Goal: Transaction & Acquisition: Purchase product/service

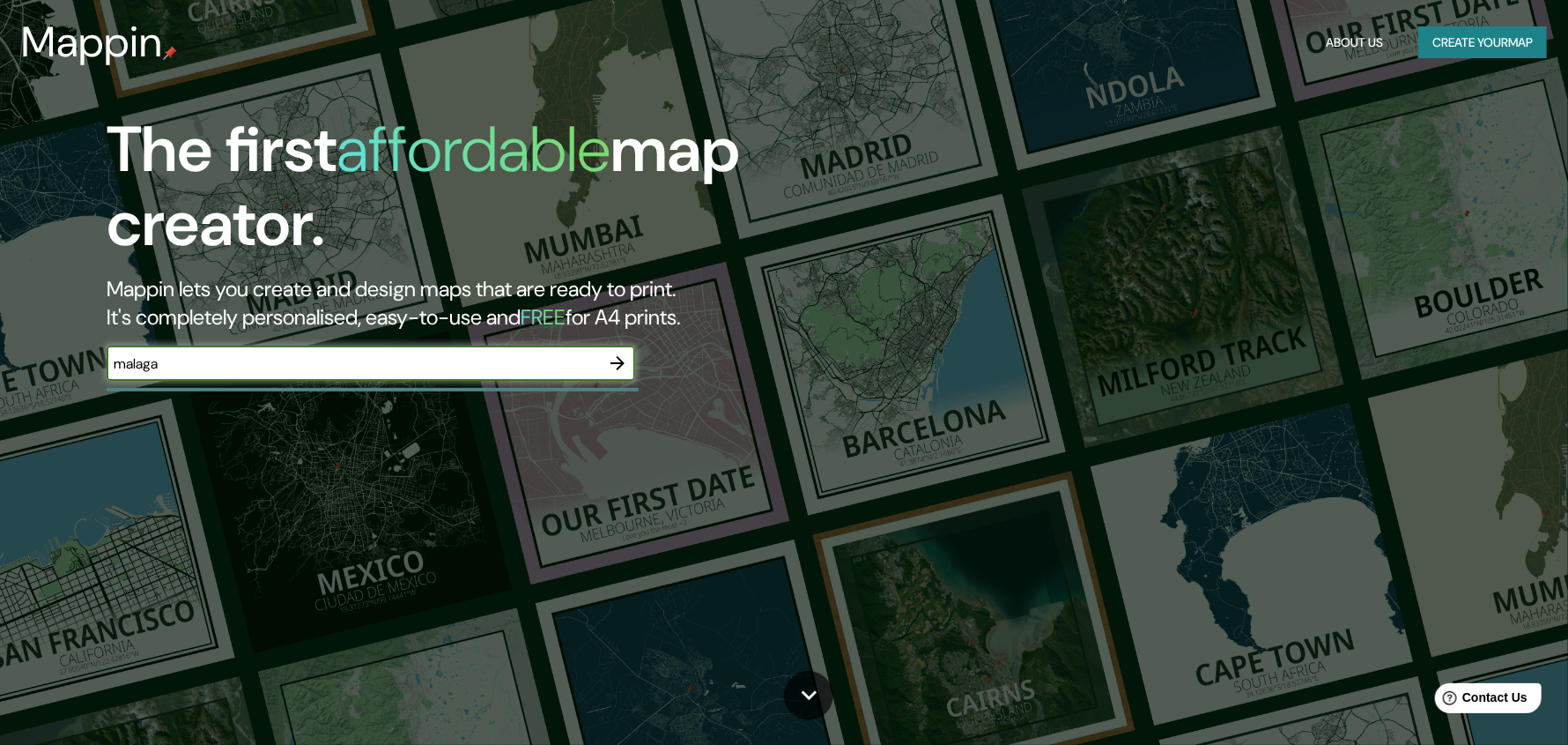
type input "malaga"
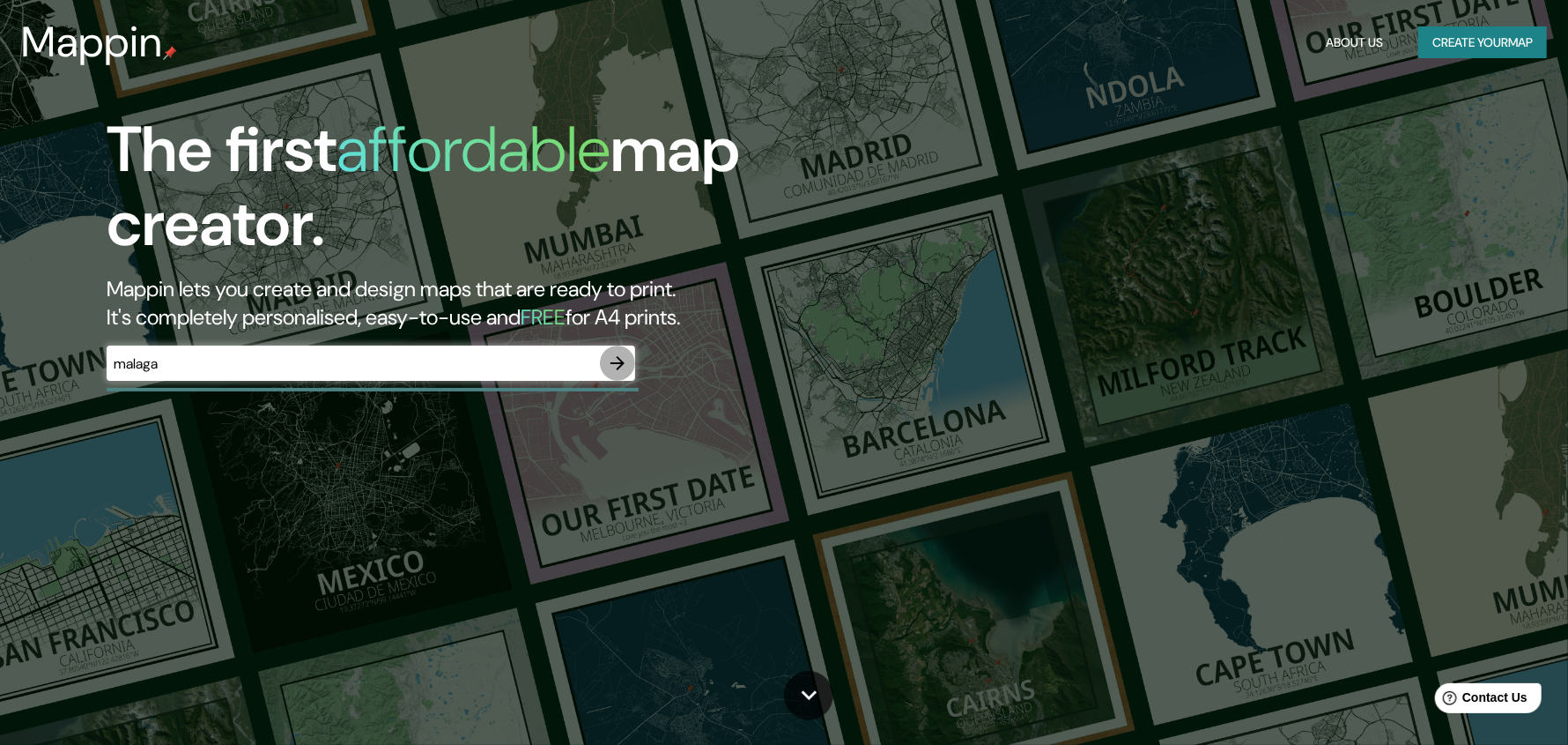
click at [604, 373] on button "button" at bounding box center [617, 363] width 35 height 35
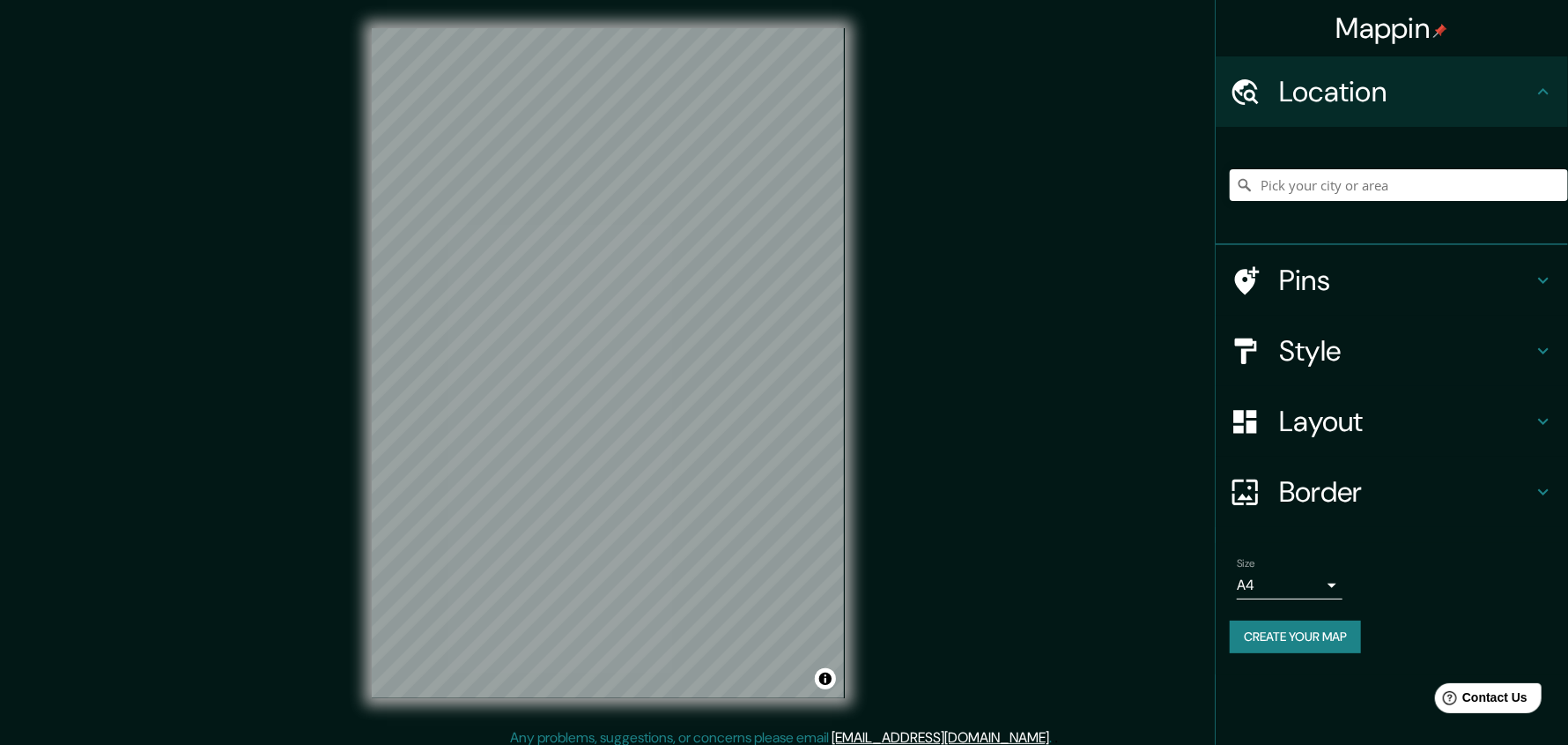
click at [1350, 357] on h4 "Style" at bounding box center [1406, 351] width 253 height 35
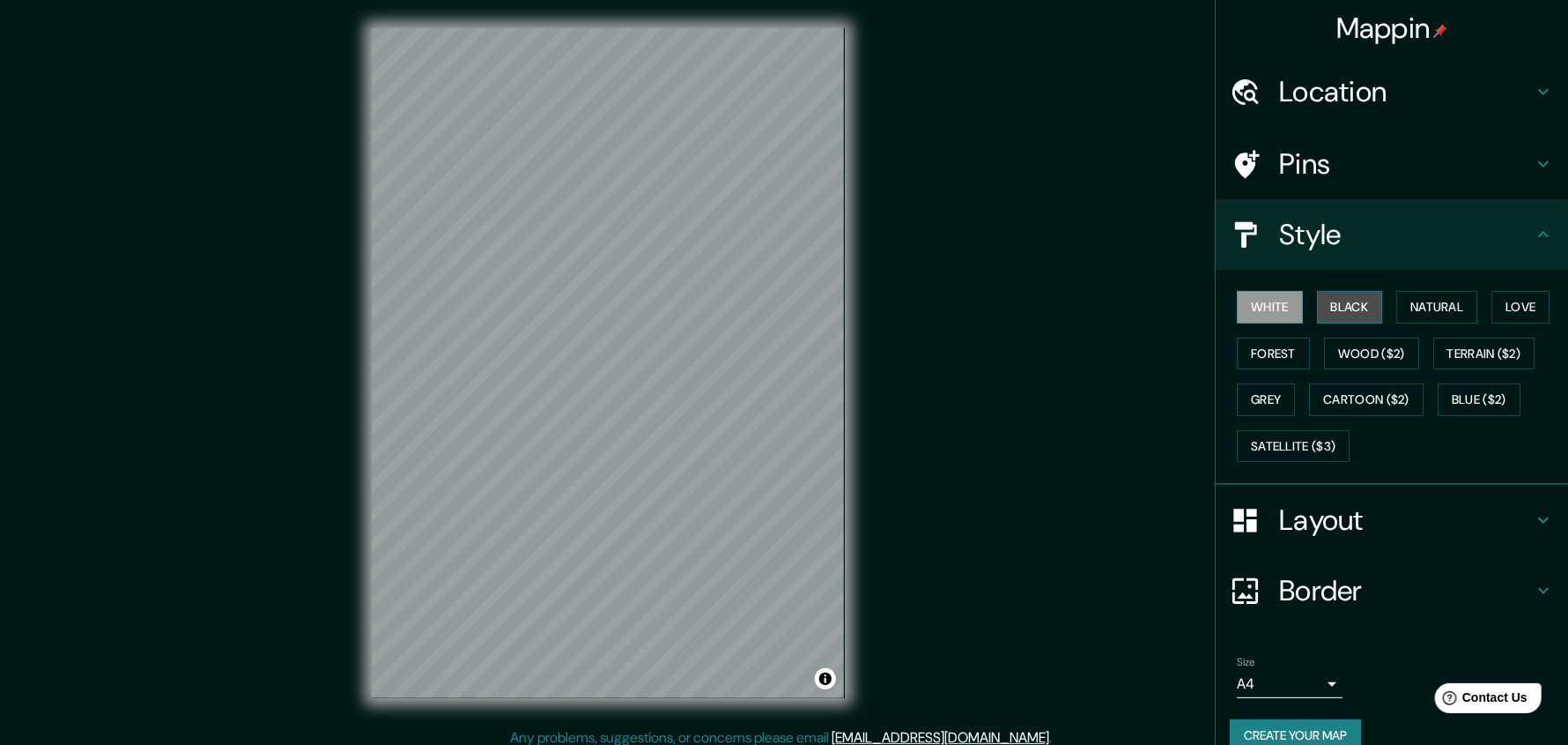
click at [1343, 315] on button "Black" at bounding box center [1350, 308] width 66 height 33
click at [1416, 310] on button "Natural" at bounding box center [1437, 308] width 81 height 33
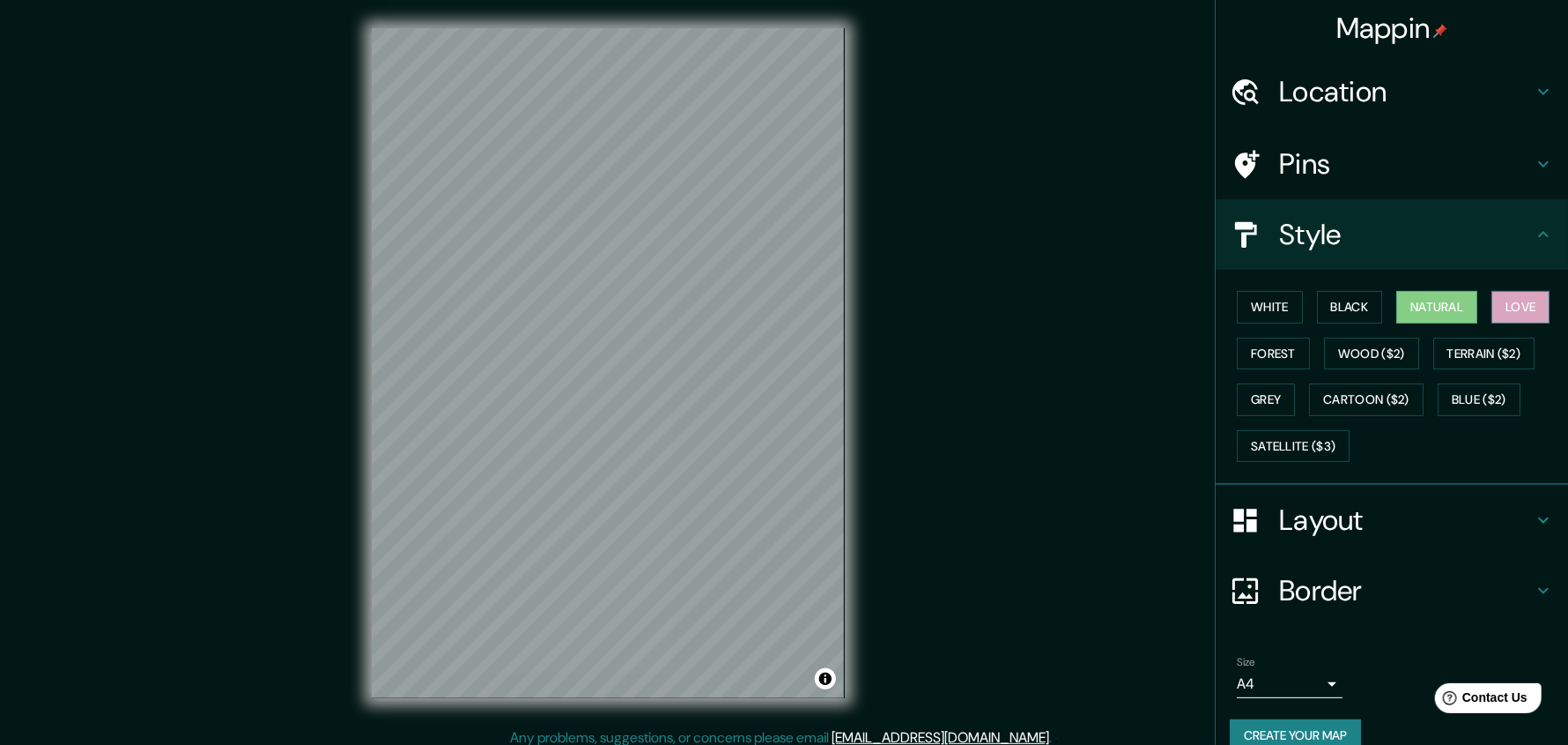
click at [1508, 296] on button "Love" at bounding box center [1519, 308] width 58 height 33
click at [1264, 359] on button "Forest" at bounding box center [1273, 354] width 73 height 33
click at [1295, 400] on div "White Black Natural Love Forest Wood ($2) Terrain ($2) Grey Cartoon ($2) Blue (…" at bounding box center [1399, 377] width 338 height 186
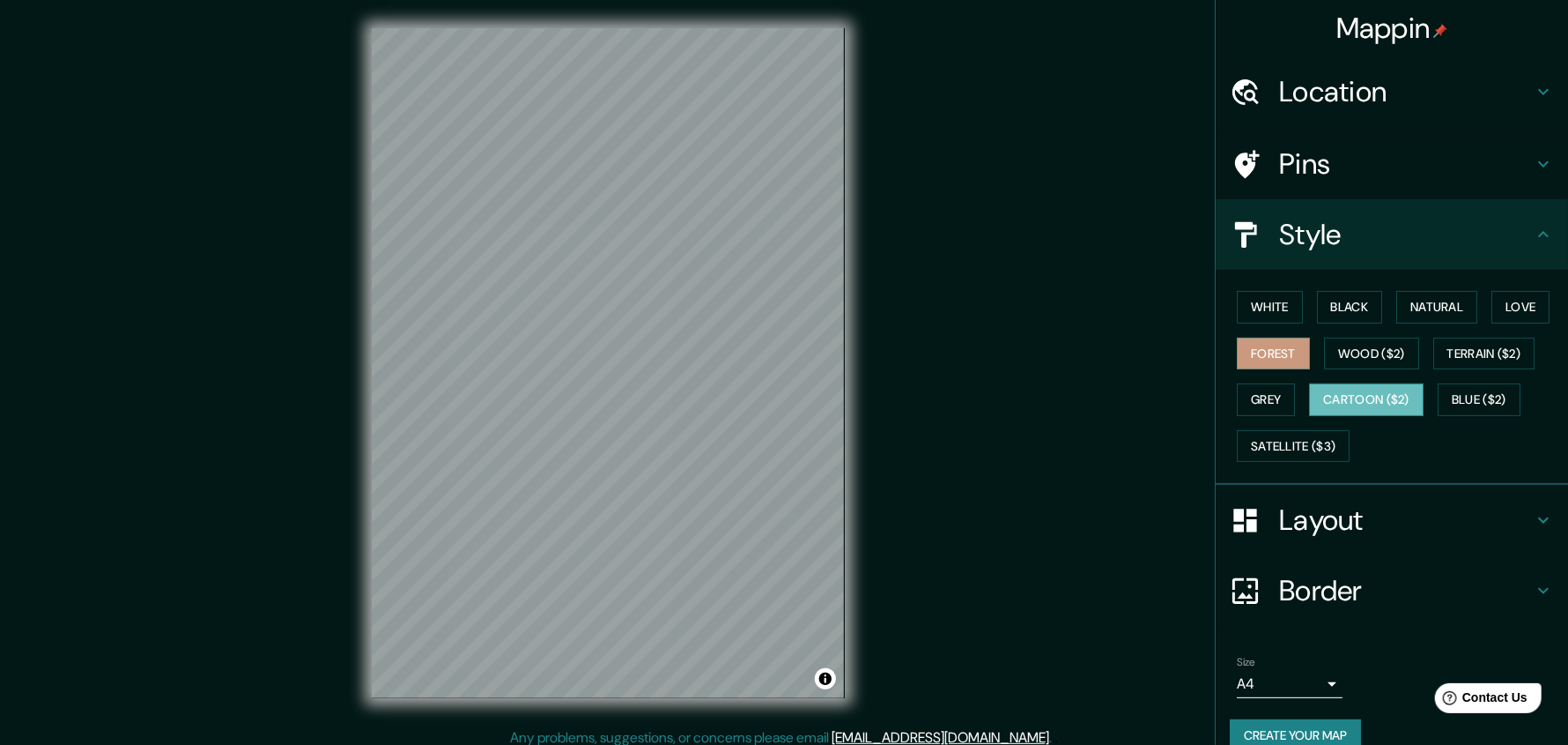
click at [1316, 394] on button "Cartoon ($2)" at bounding box center [1366, 400] width 115 height 33
click at [1276, 436] on button "Satellite ($3)" at bounding box center [1293, 446] width 113 height 33
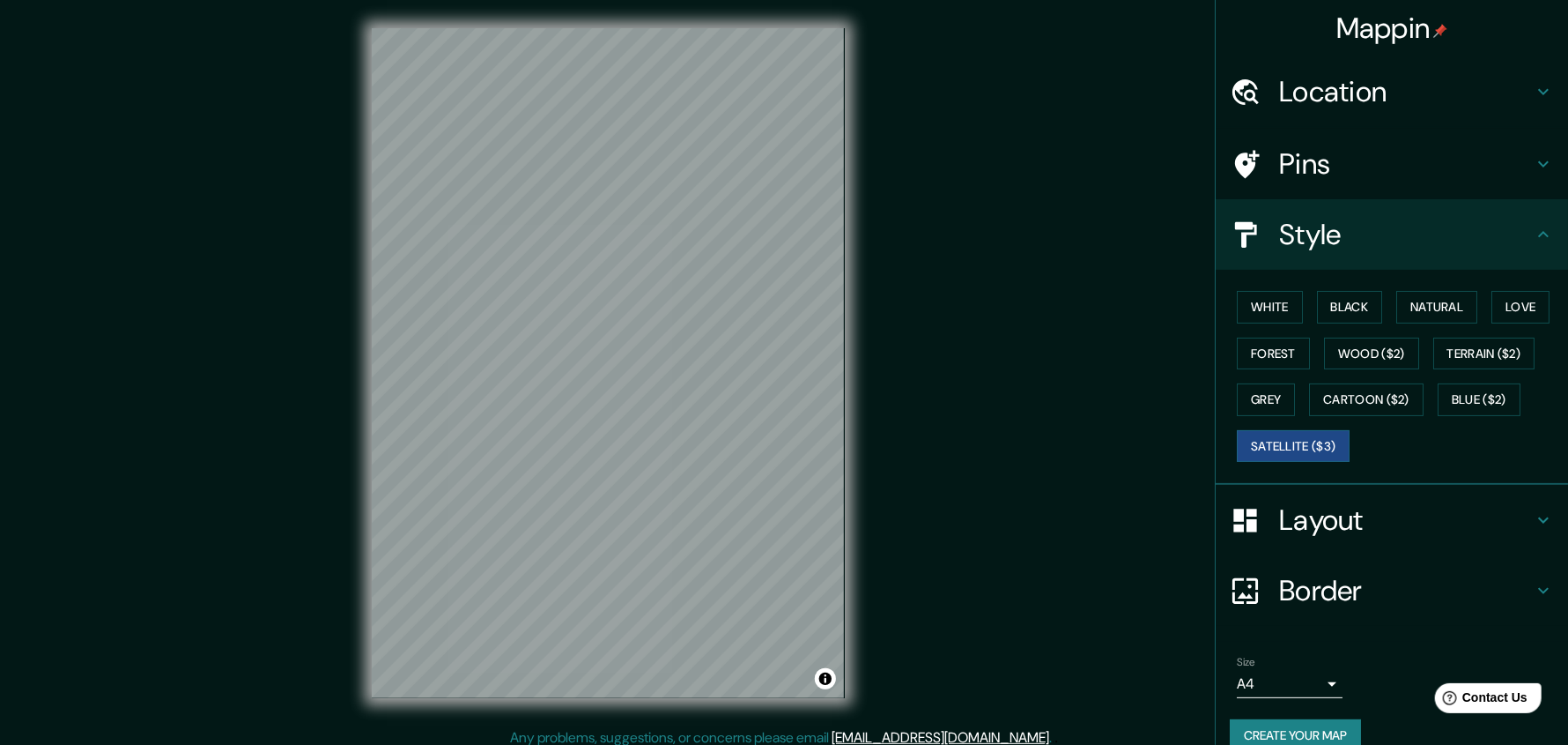
scroll to position [26, 0]
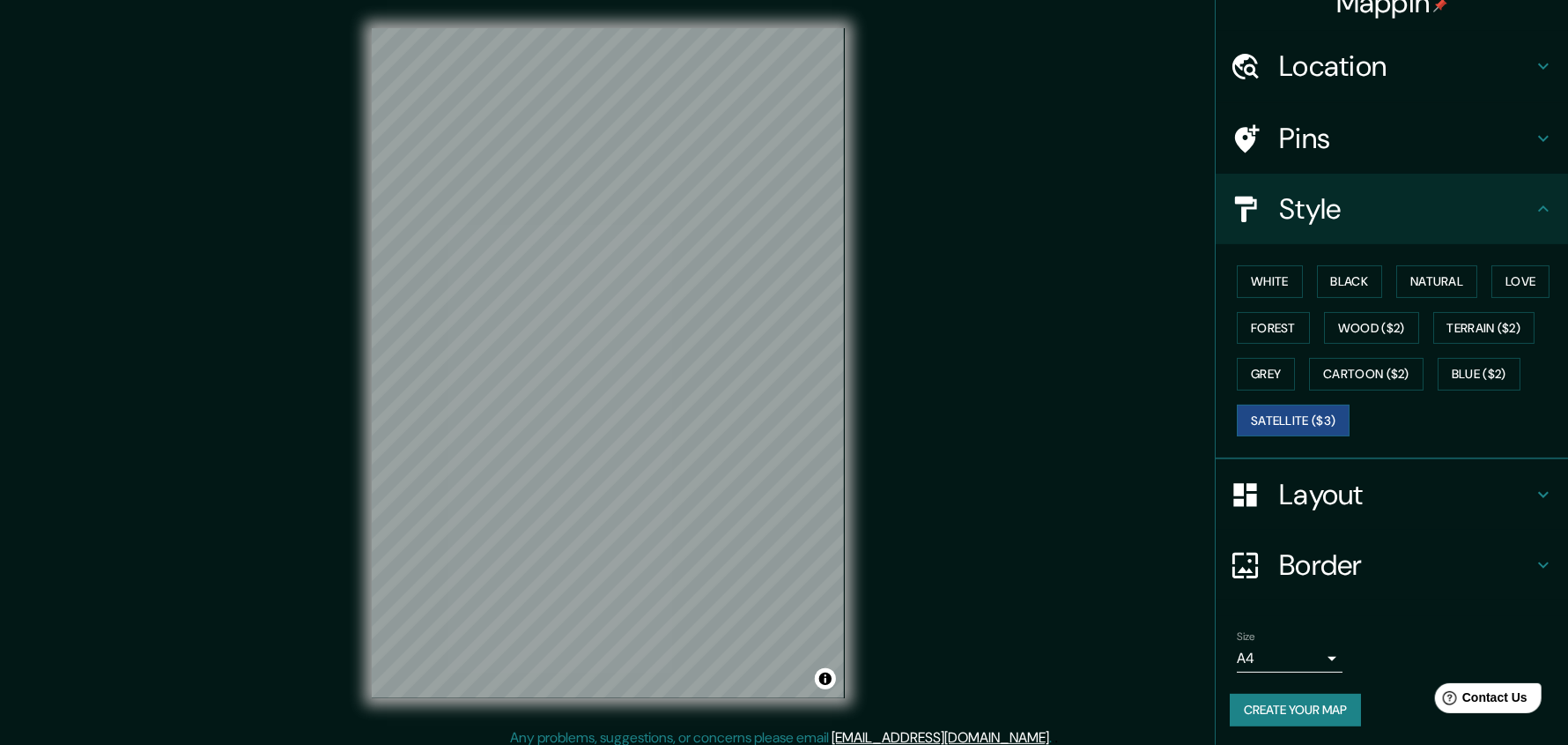
click at [1320, 485] on h4 "Layout" at bounding box center [1406, 494] width 253 height 35
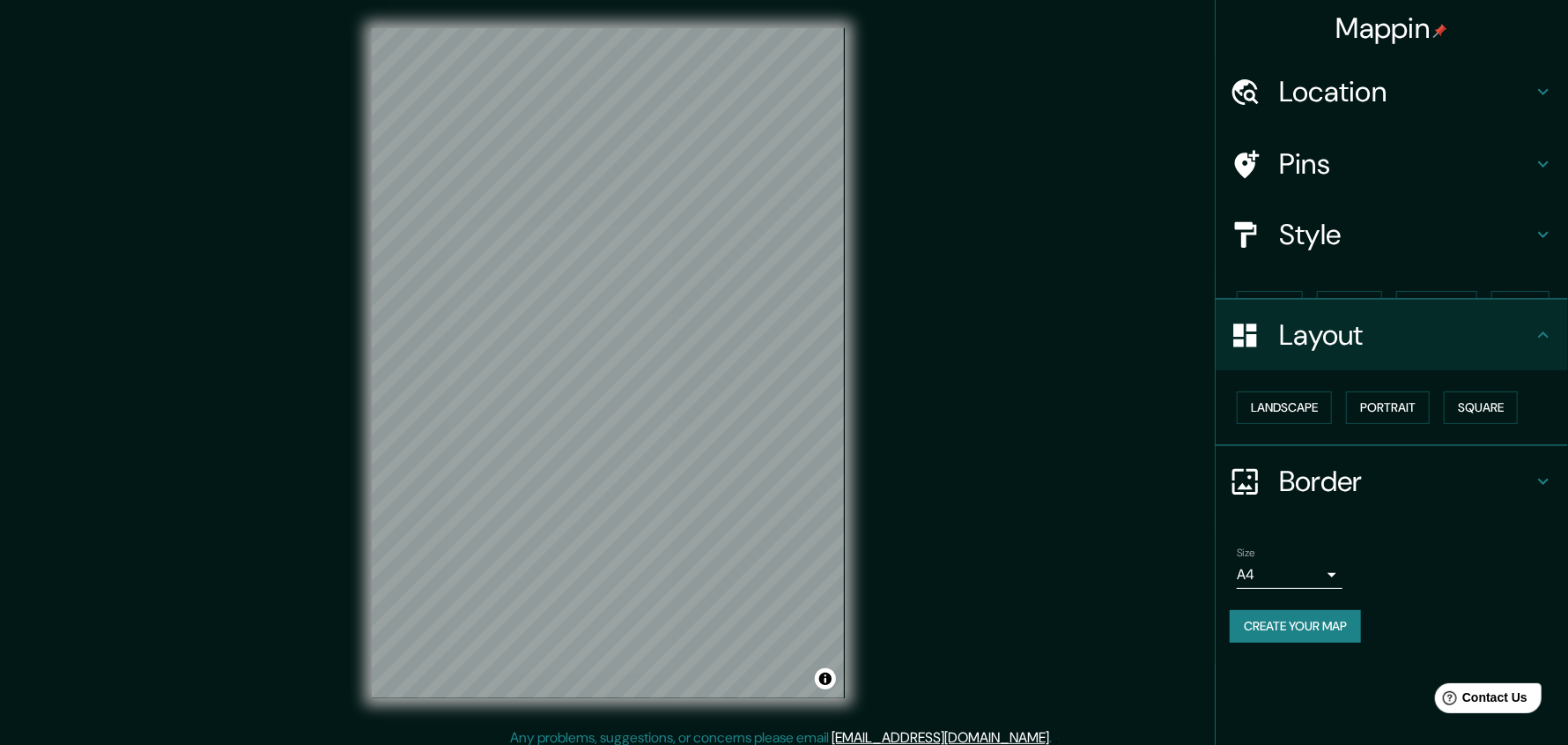
scroll to position [0, 0]
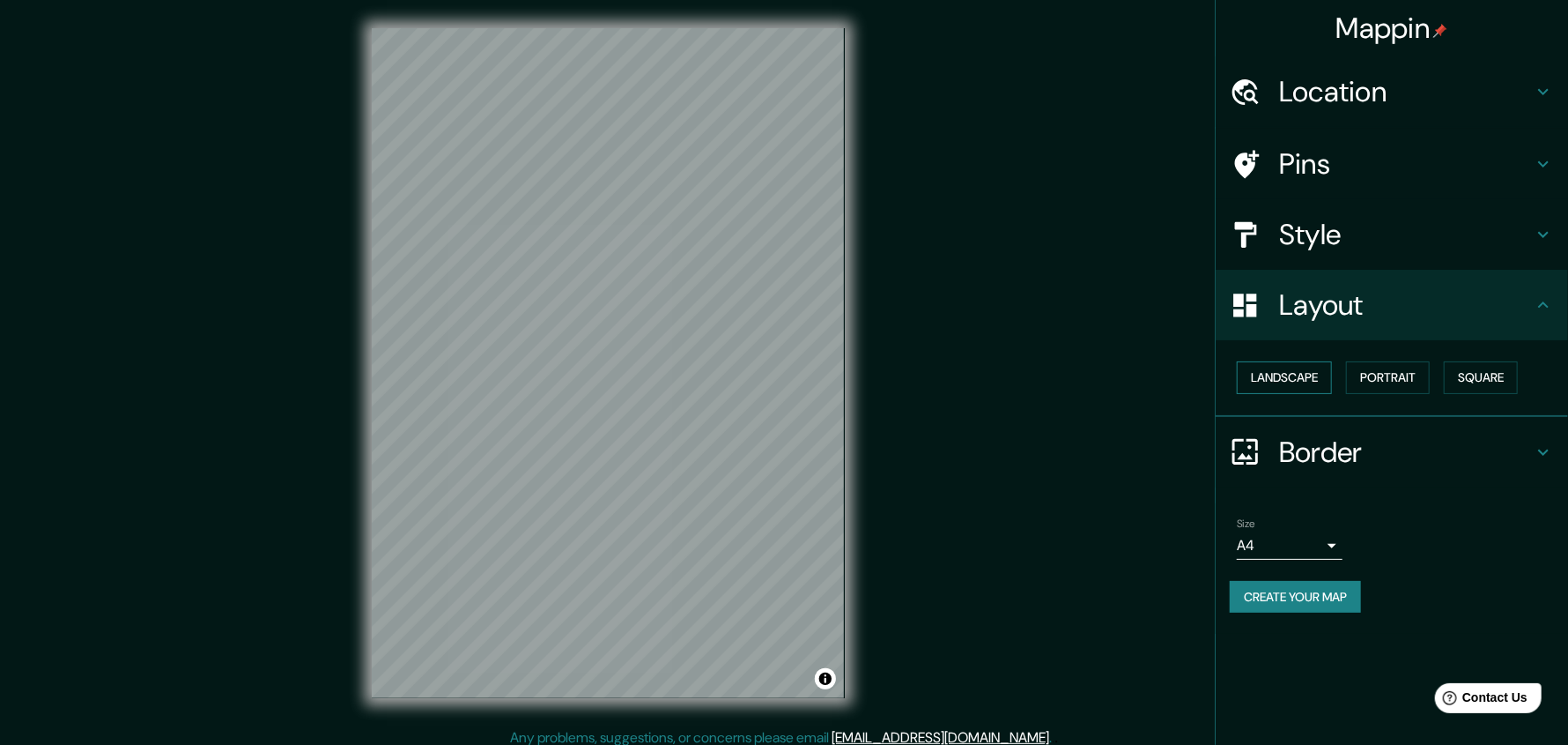
click at [1303, 380] on button "Landscape" at bounding box center [1284, 378] width 95 height 33
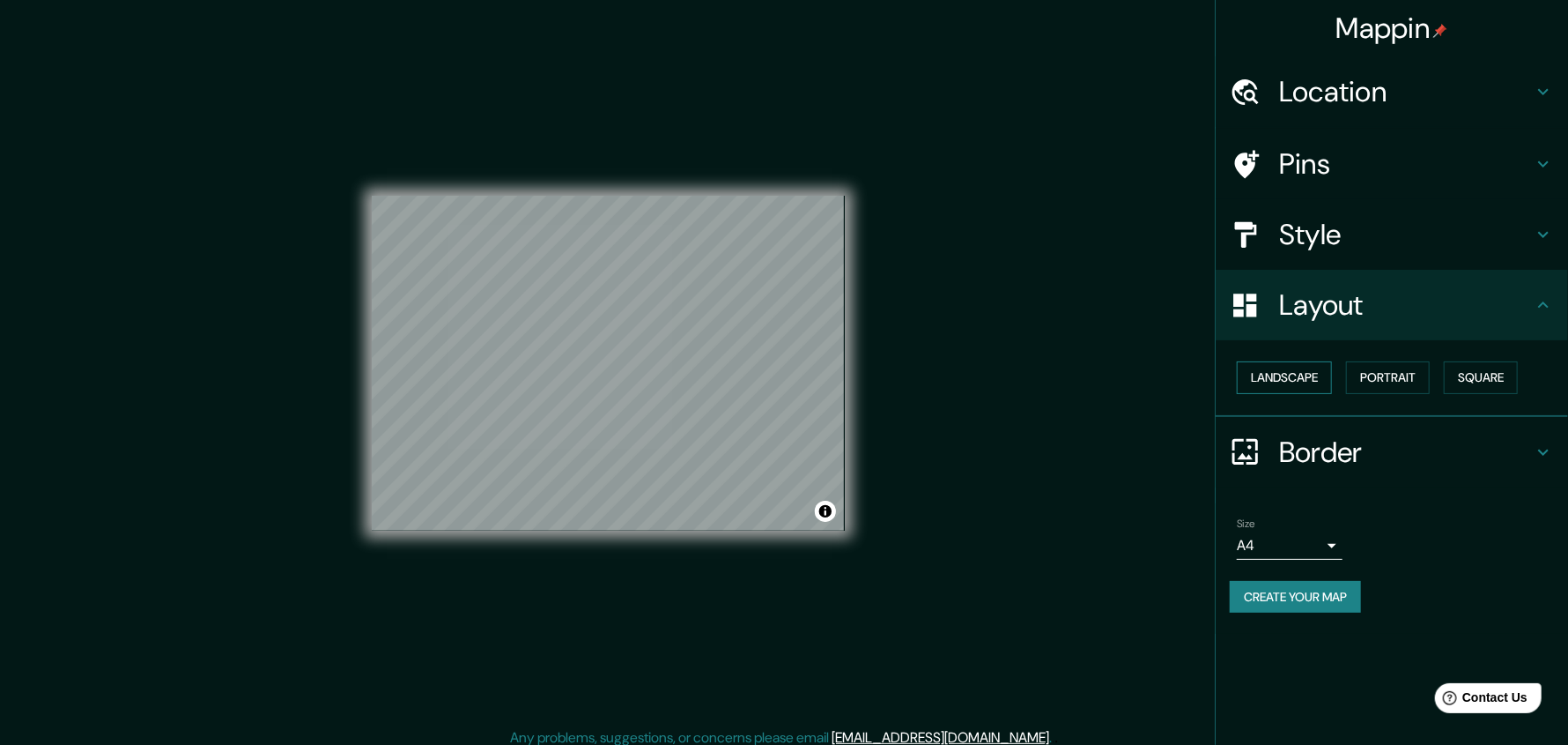
click at [1303, 380] on button "Landscape" at bounding box center [1284, 378] width 95 height 33
click at [1379, 381] on button "Portrait" at bounding box center [1387, 378] width 84 height 33
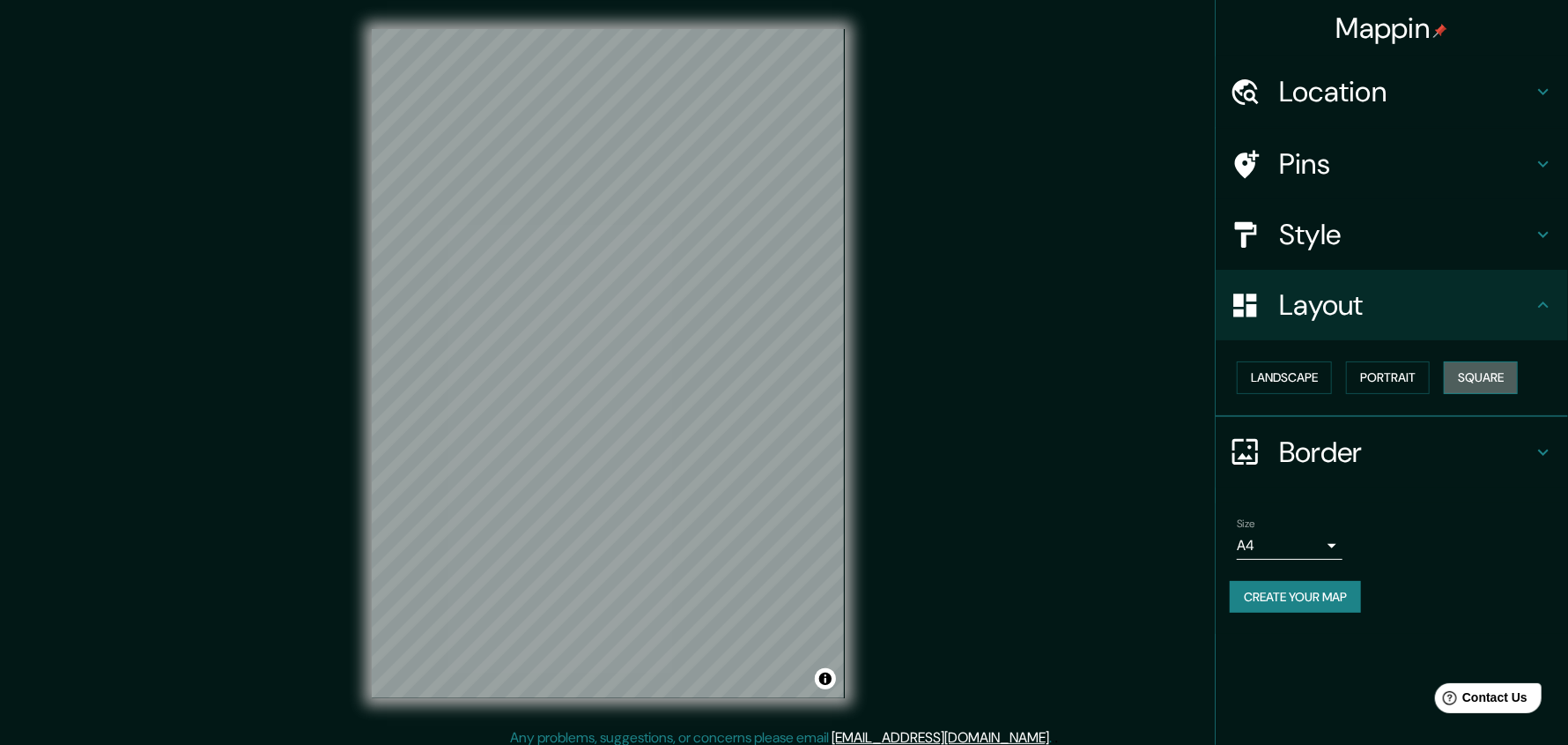
click at [1497, 380] on button "Square" at bounding box center [1481, 378] width 74 height 33
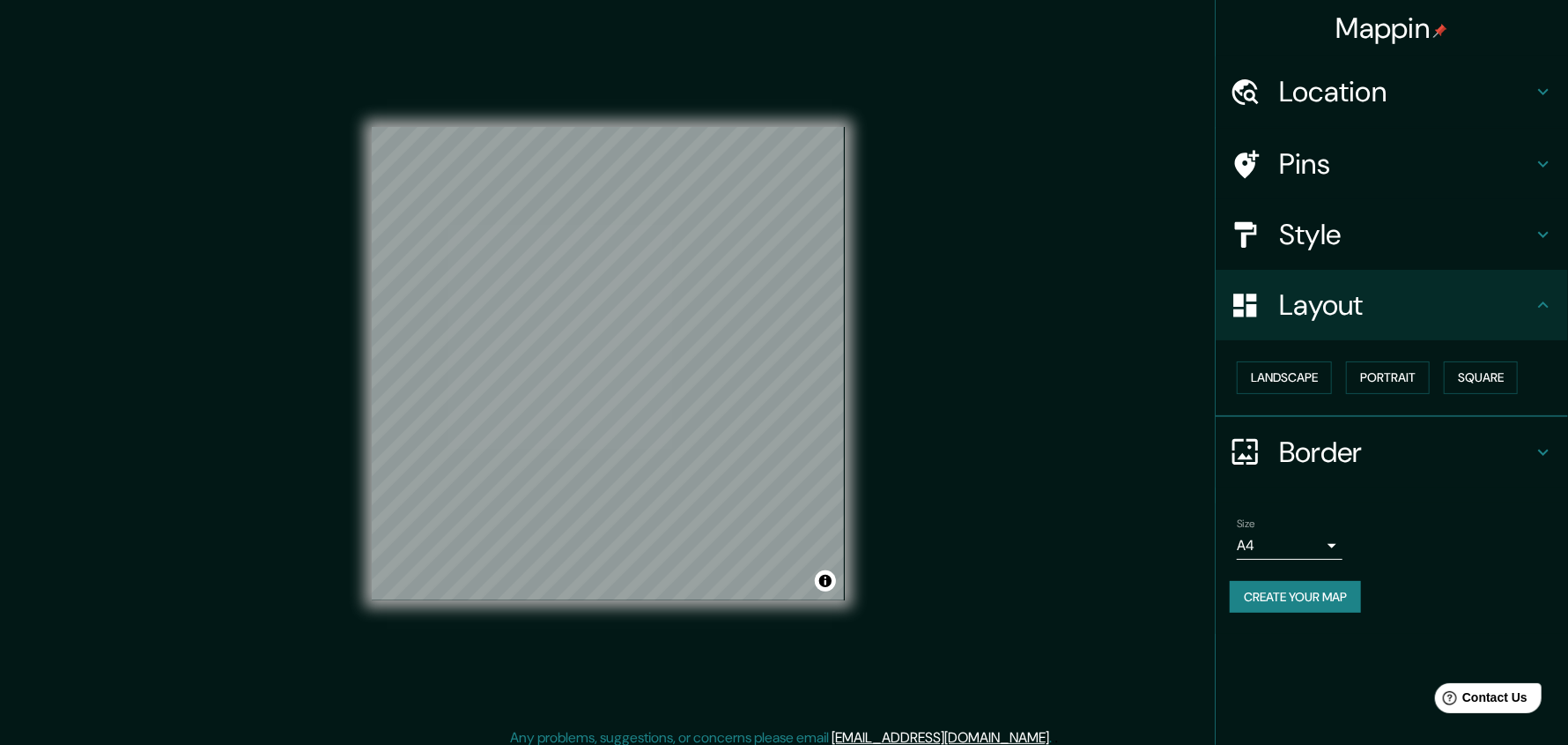
click at [1282, 406] on div "Landscape [GEOGRAPHIC_DATA]" at bounding box center [1392, 378] width 353 height 76
